Goal: Task Accomplishment & Management: Manage account settings

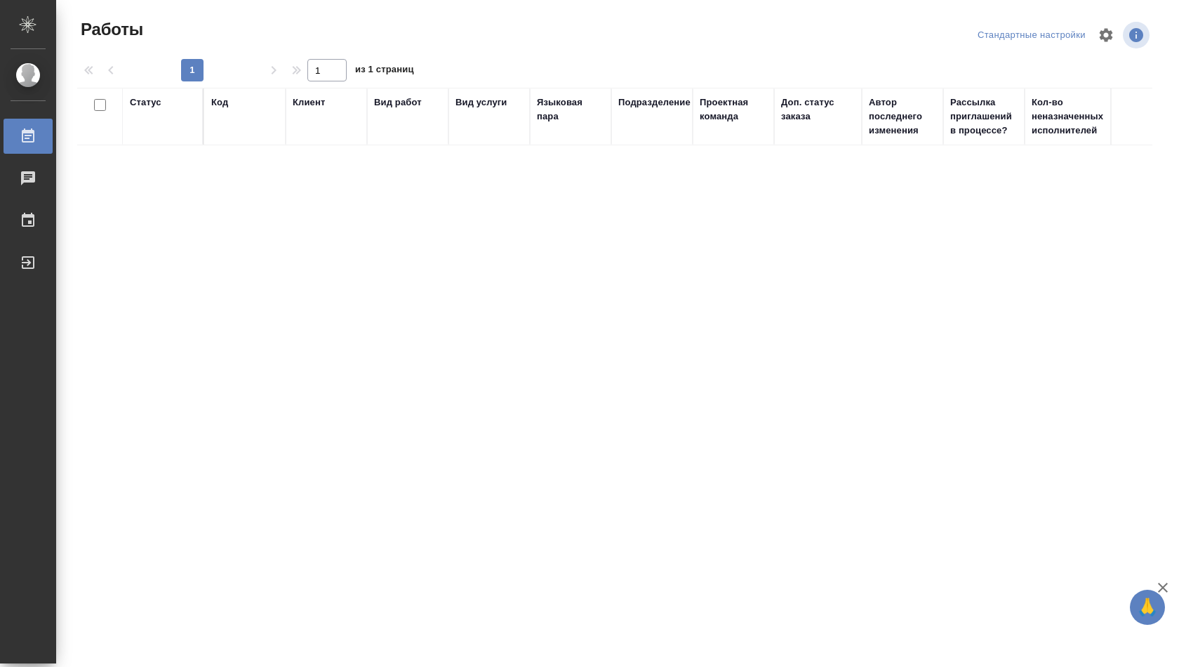
click at [1041, 35] on div "Стандартные настройки" at bounding box center [1031, 36] width 115 height 22
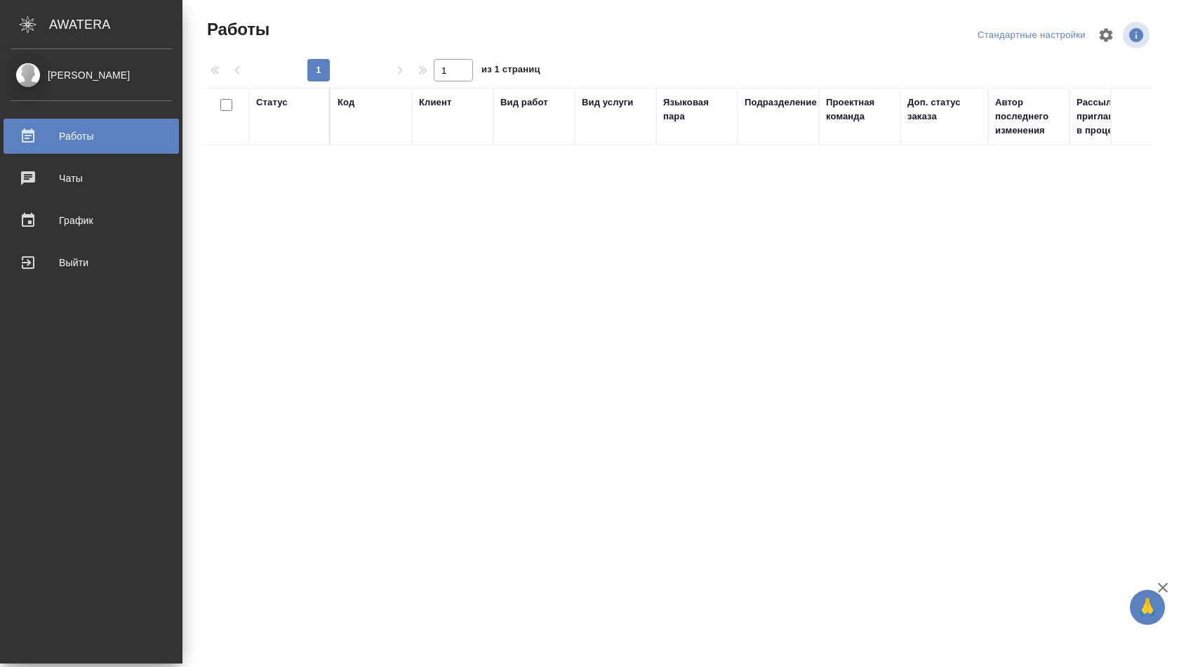
click at [31, 65] on link "[PERSON_NAME]" at bounding box center [91, 75] width 182 height 24
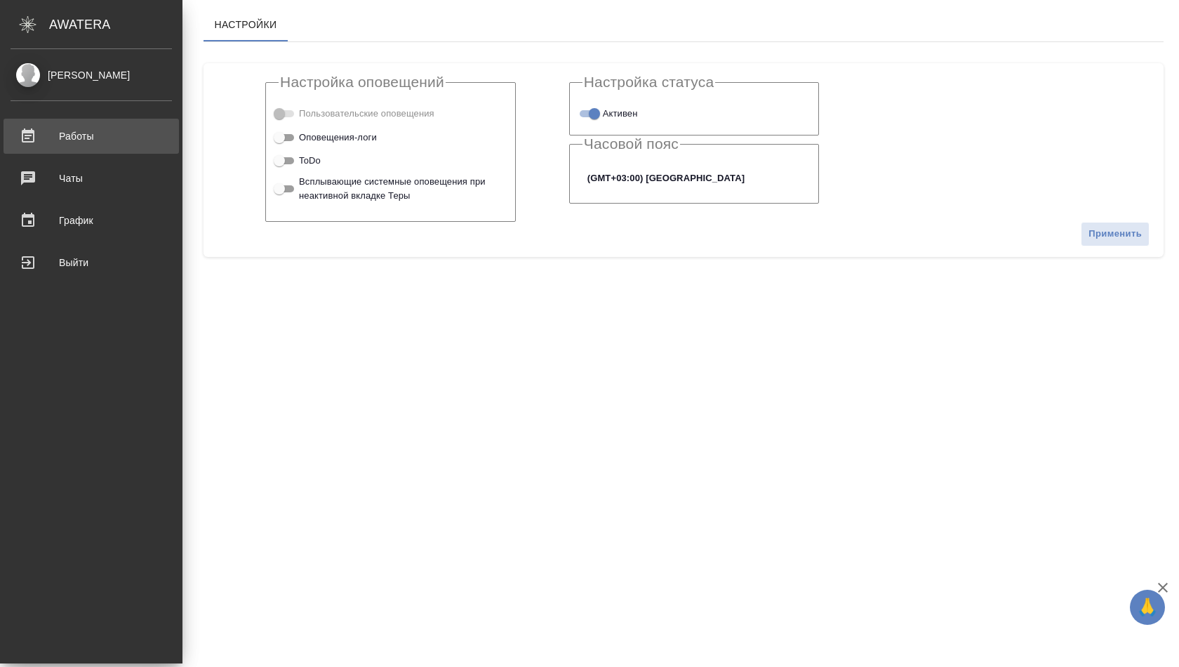
click at [67, 143] on div "Работы" at bounding box center [91, 136] width 161 height 21
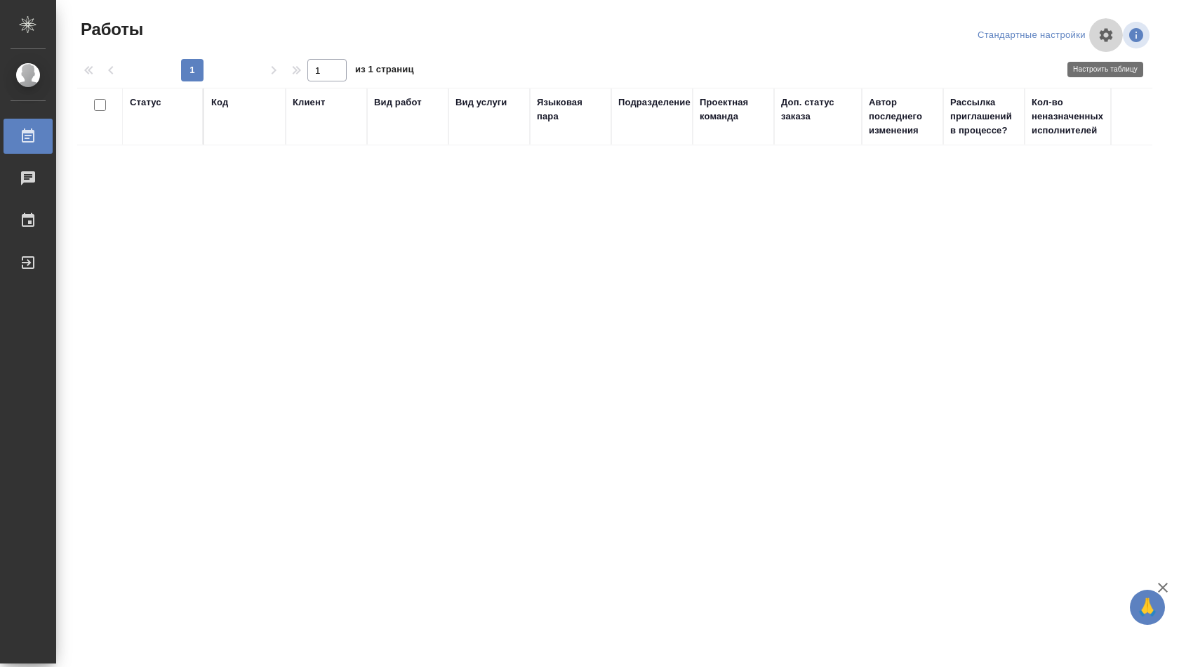
click at [1090, 32] on button "button" at bounding box center [1106, 35] width 34 height 34
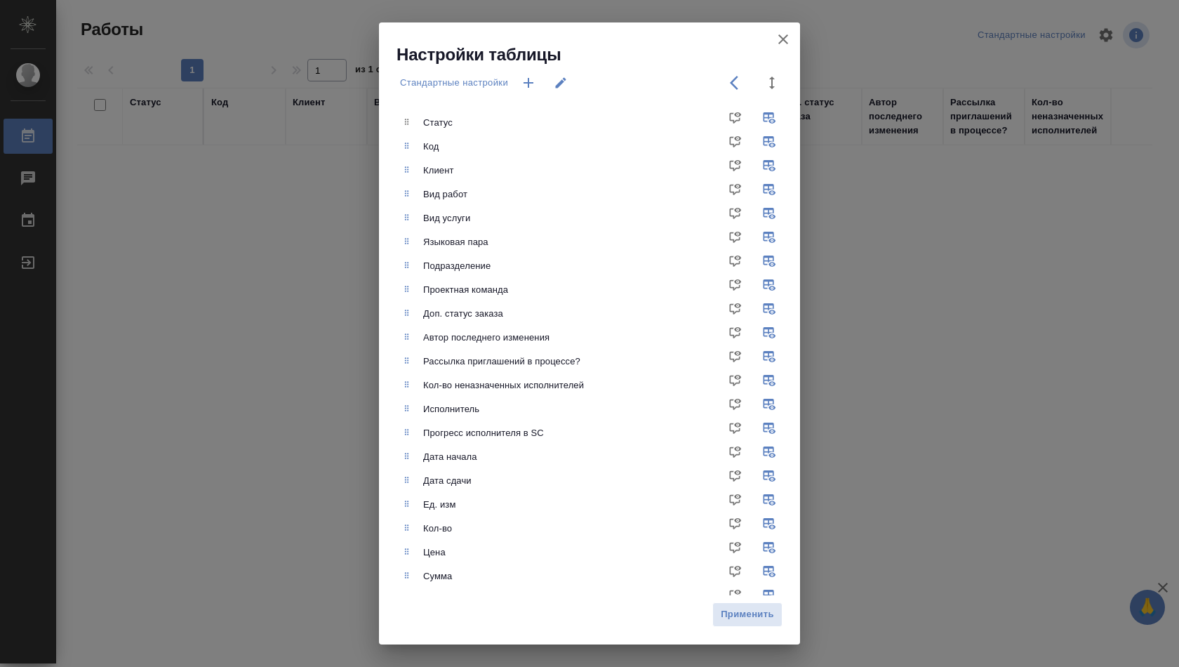
click at [780, 41] on icon "button" at bounding box center [783, 39] width 10 height 10
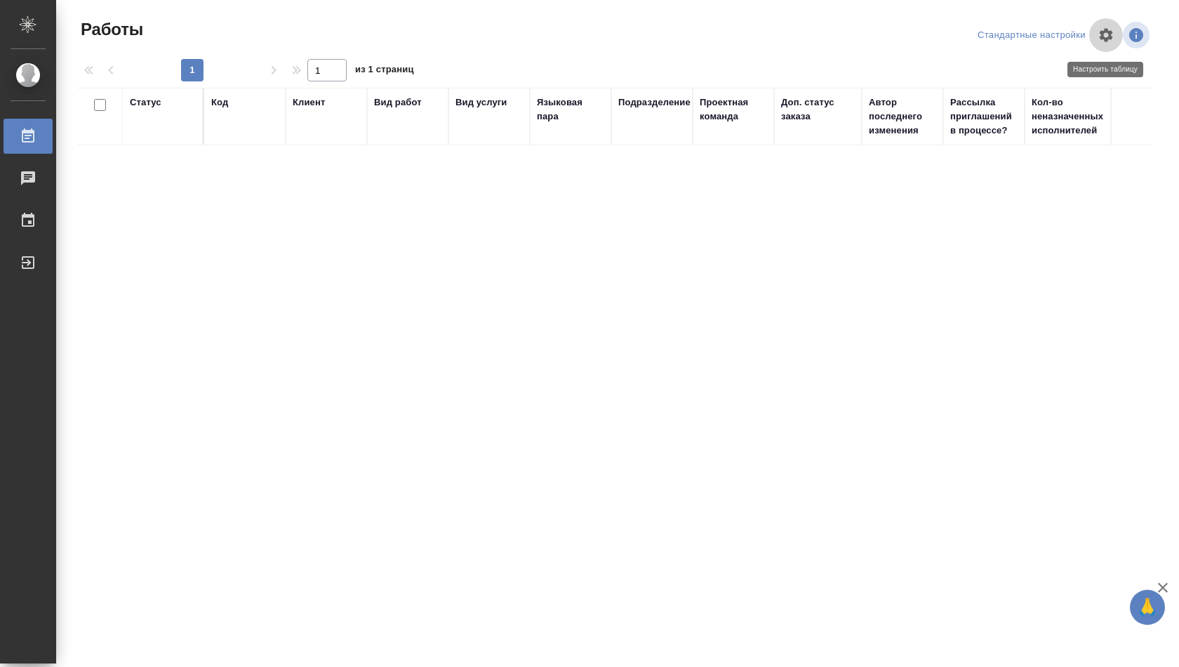
click at [1107, 36] on icon "button" at bounding box center [1105, 35] width 17 height 17
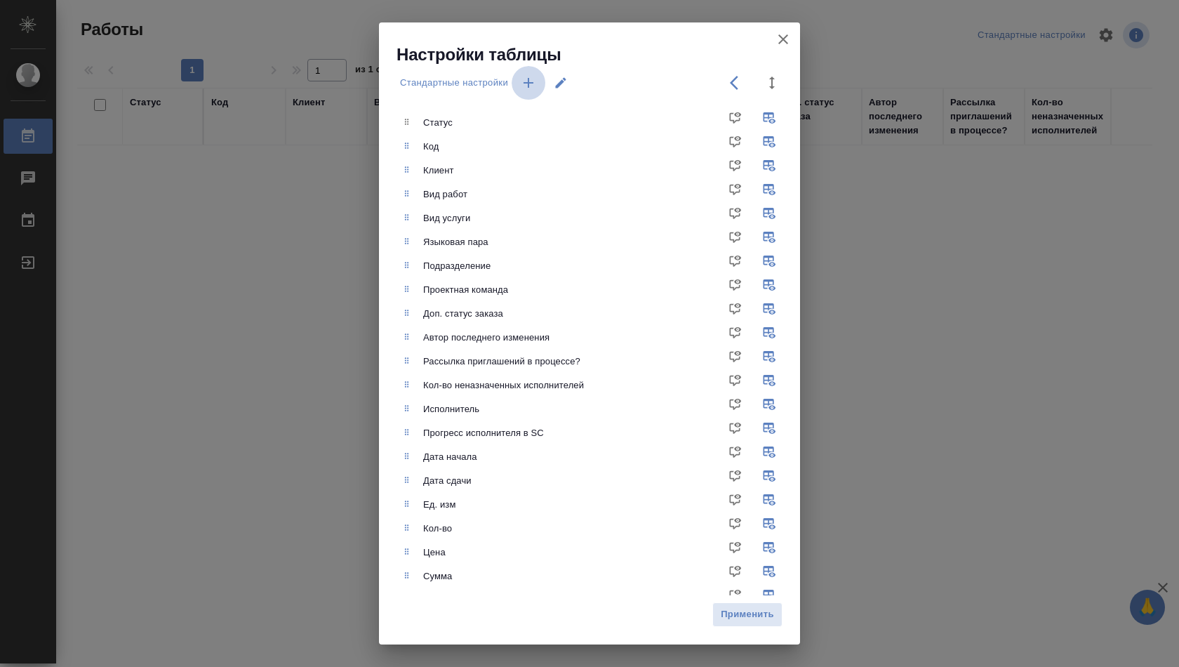
click at [531, 84] on icon "button" at bounding box center [528, 83] width 10 height 10
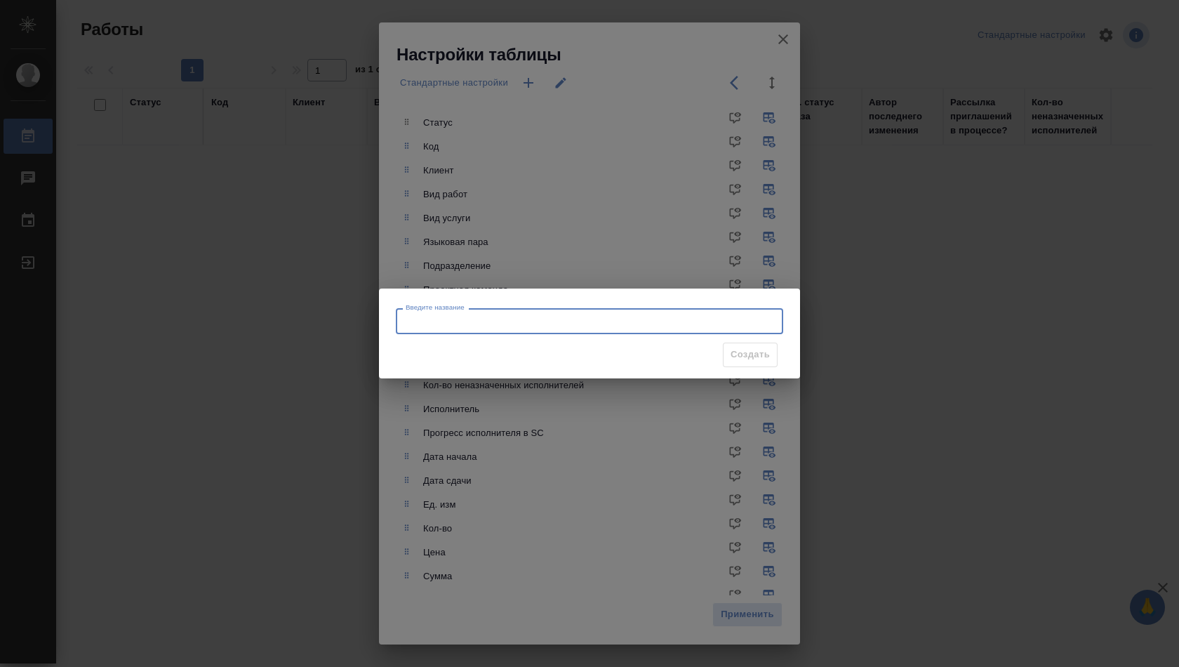
click at [523, 314] on input "Введите название" at bounding box center [589, 320] width 387 height 25
type input "В работе"
click at [742, 359] on span "Создать" at bounding box center [749, 355] width 39 height 16
